Goal: Communication & Community: Answer question/provide support

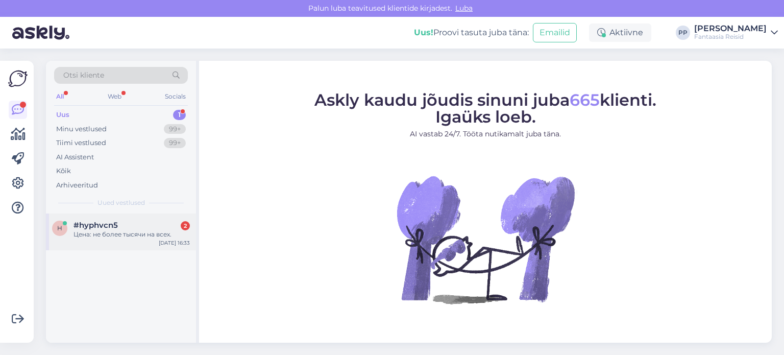
click at [129, 217] on div "h #hyphvcn5 2 Цена: не более тысячи на всех. [DATE] 16:33" at bounding box center [121, 231] width 150 height 37
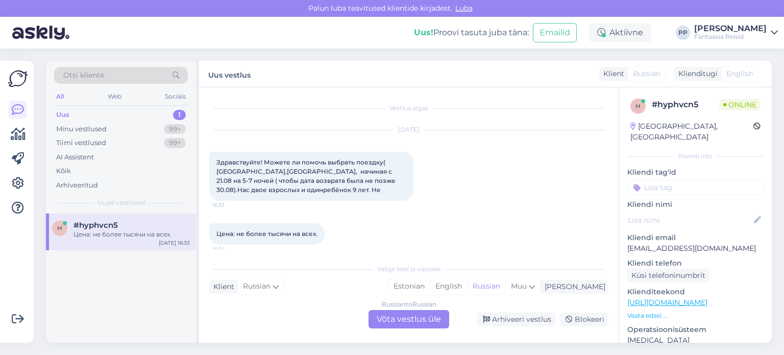
scroll to position [6, 0]
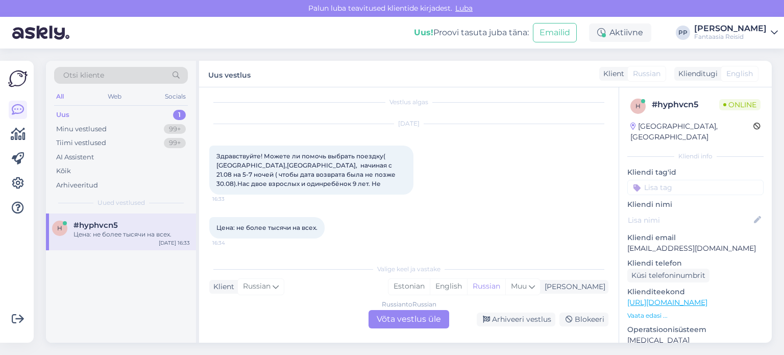
click at [439, 318] on div "Russian to Russian Võta vestlus üle" at bounding box center [408, 319] width 81 height 18
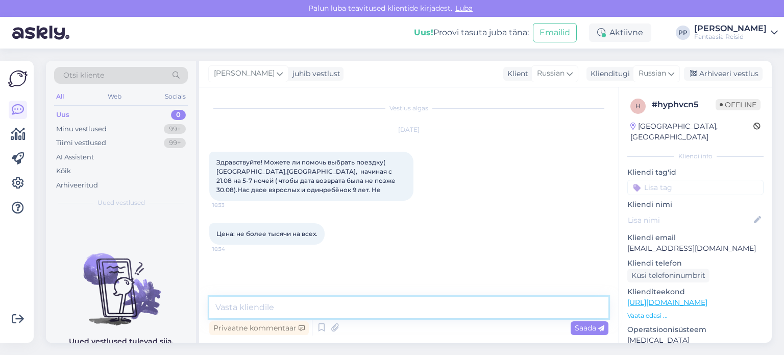
click at [323, 298] on textarea at bounding box center [408, 306] width 399 height 21
type textarea "L"
type textarea "Добрый день"
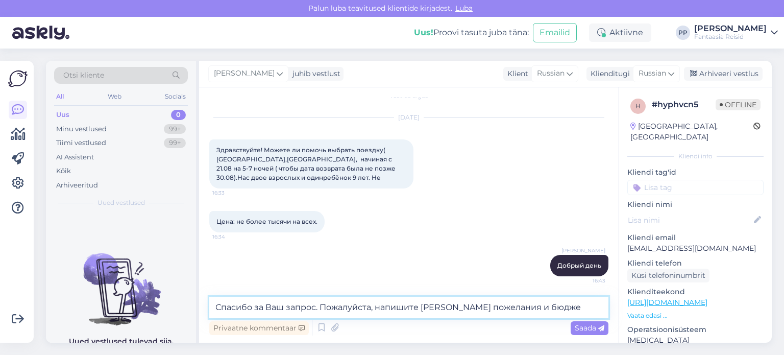
type textarea "Спасибо за Ваш запрос. Пожалуйста, напишите Ваши пожелания и бюджет"
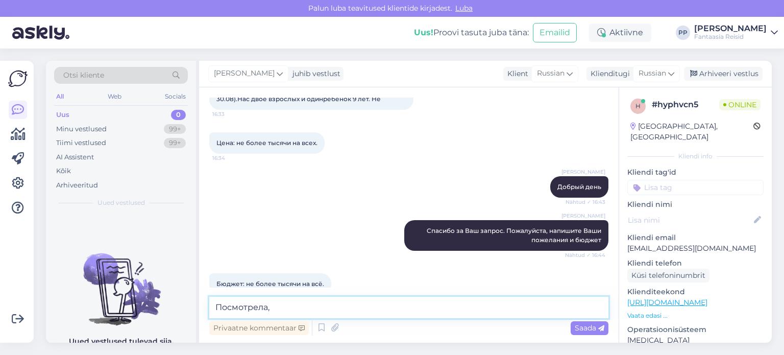
scroll to position [109, 0]
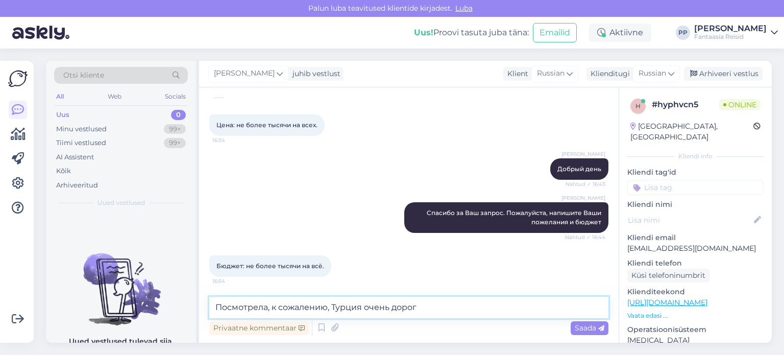
type textarea "Посмотрела, к сожалению, Турция очень дорого"
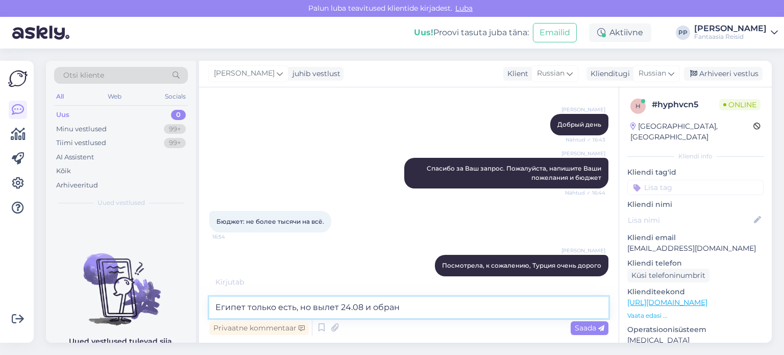
scroll to position [197, 0]
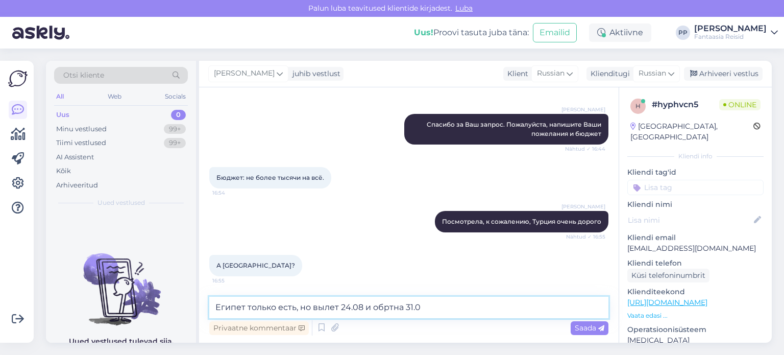
type textarea "Египет только есть, но вылет 24.08 и обртна 31.08"
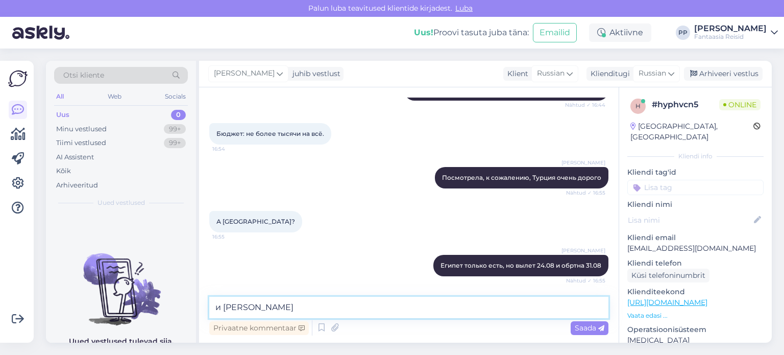
scroll to position [285, 0]
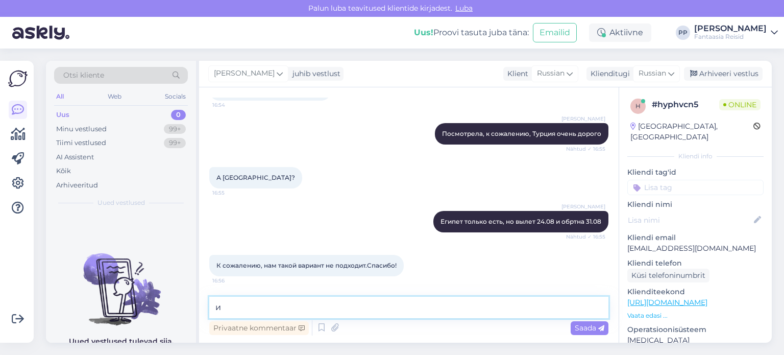
type textarea "и"
type textarea "Не за что. Ждем Вас обратно к нам"
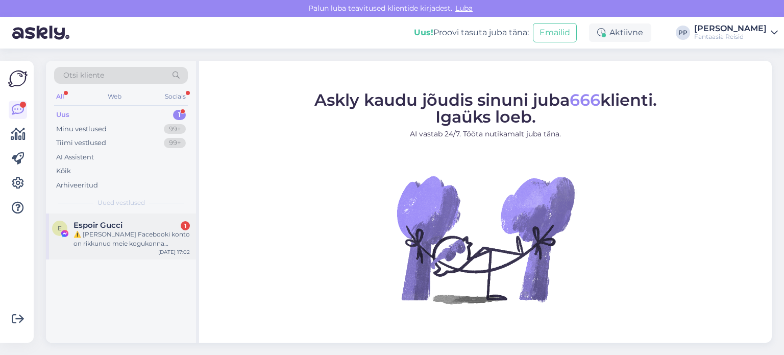
click at [123, 242] on div "⚠️ [PERSON_NAME] Facebooki konto on rikkunud meie kogukonna standardeid. Meie s…" at bounding box center [131, 239] width 116 height 18
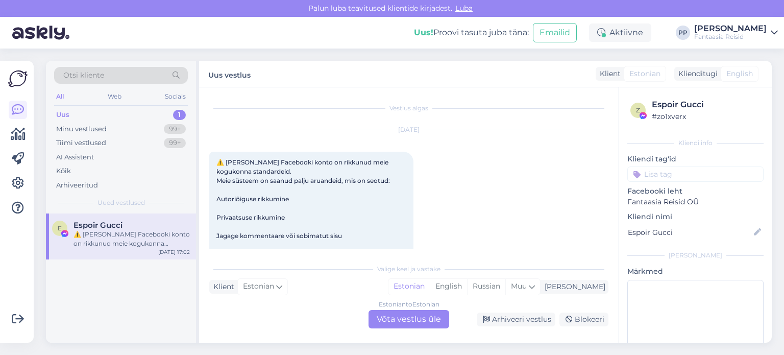
scroll to position [21, 0]
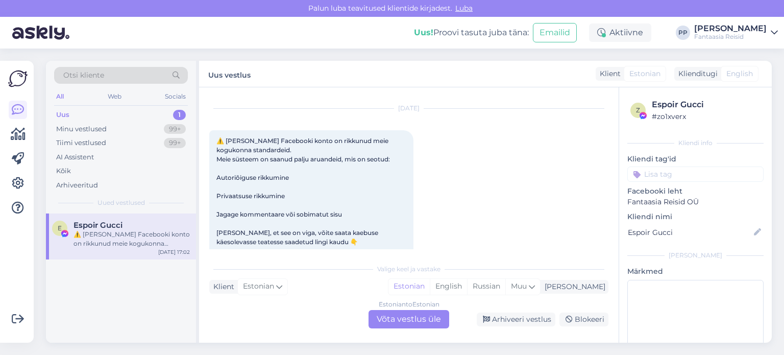
click at [412, 316] on div "Estonian to Estonian Võta vestlus üle" at bounding box center [408, 319] width 81 height 18
